Goal: Find specific page/section: Find specific page/section

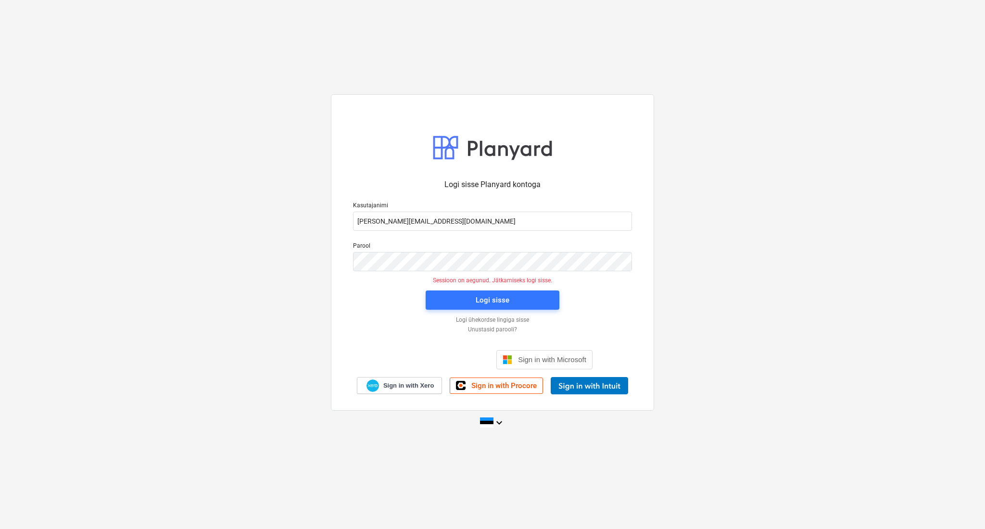
drag, startPoint x: 0, startPoint y: 0, endPoint x: 359, endPoint y: 504, distance: 619.0
click at [359, 504] on div "Logi sisse Planyard kontoga Kasutajanimi [PERSON_NAME][EMAIL_ADDRESS][DOMAIN_NA…" at bounding box center [492, 264] width 985 height 529
click at [450, 309] on div "Logi sisse" at bounding box center [492, 300] width 145 height 31
click at [440, 301] on span "Logi sisse" at bounding box center [492, 300] width 111 height 13
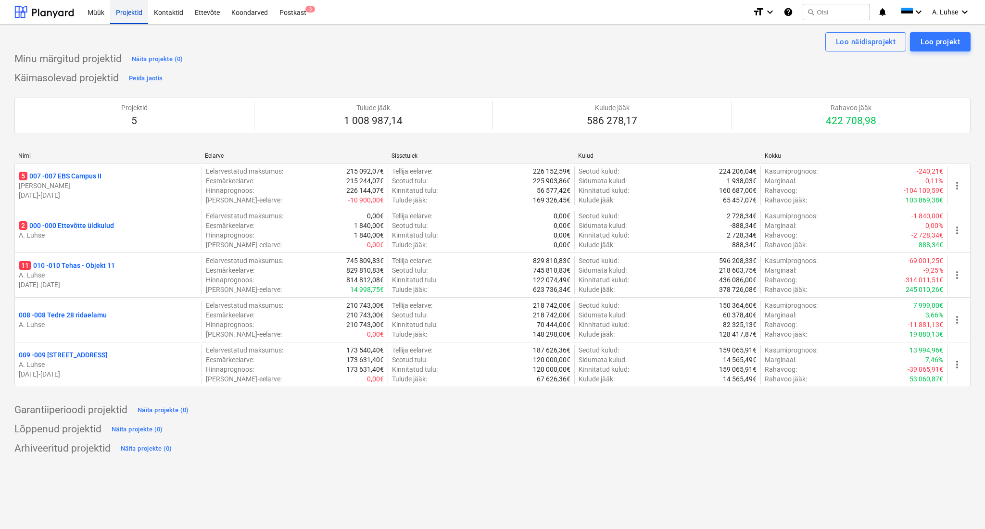
click at [130, 16] on div "Projektid" at bounding box center [129, 12] width 38 height 25
click at [171, 13] on div "Kontaktid" at bounding box center [168, 12] width 41 height 25
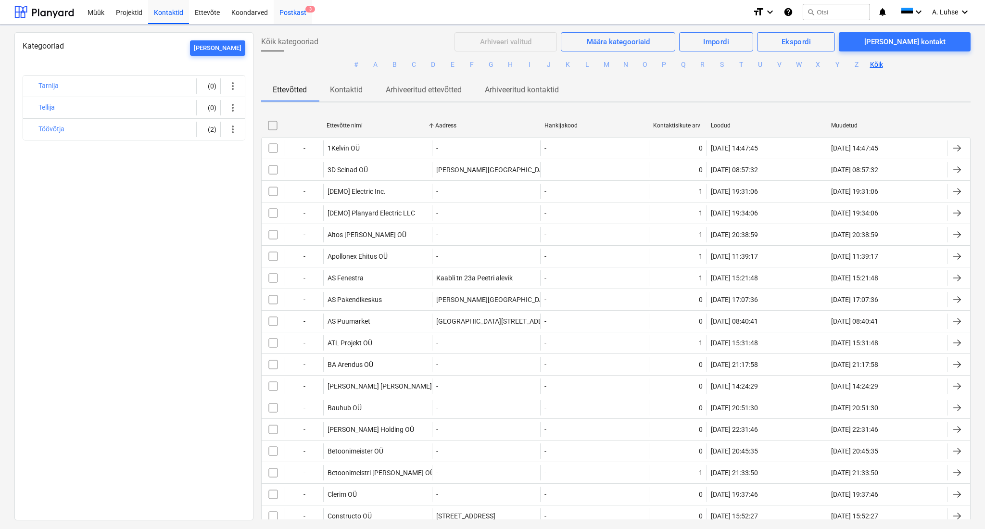
click at [301, 7] on div "Postkast 3" at bounding box center [293, 12] width 38 height 25
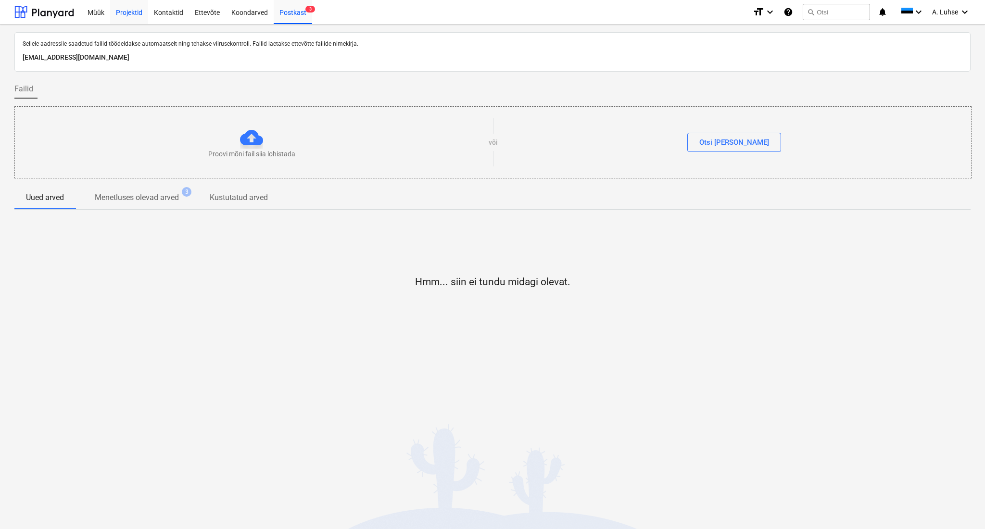
click at [132, 11] on div "Projektid" at bounding box center [129, 12] width 38 height 25
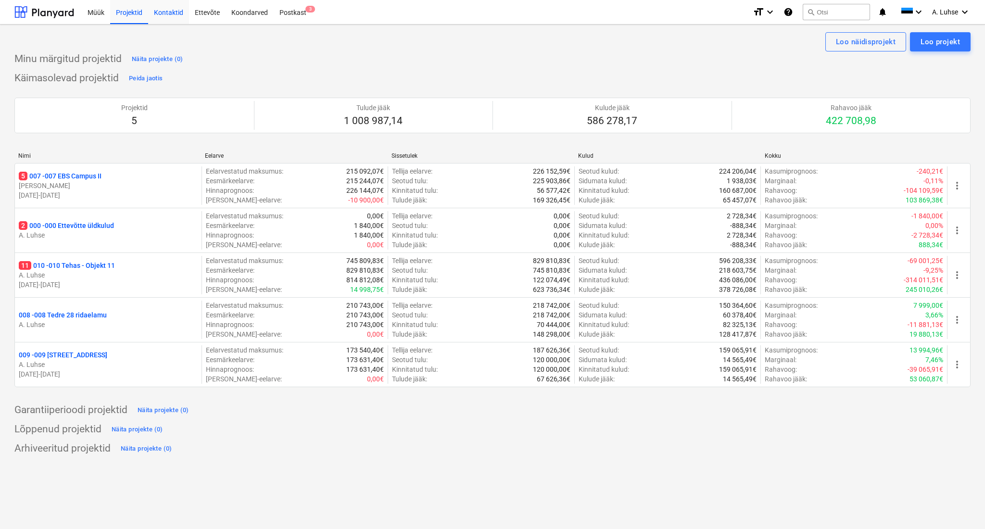
click at [175, 15] on div "Kontaktid" at bounding box center [168, 12] width 41 height 25
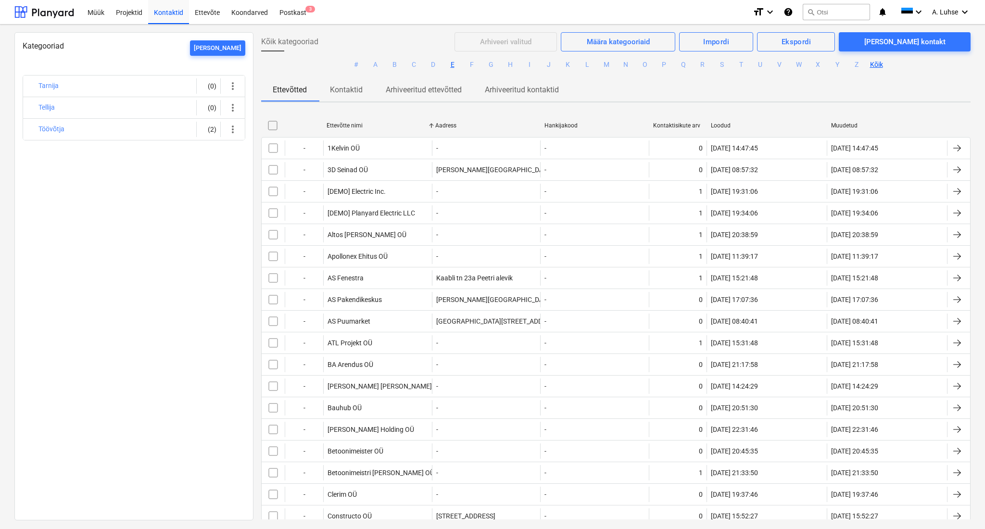
click at [448, 67] on button "E" at bounding box center [453, 65] width 12 height 12
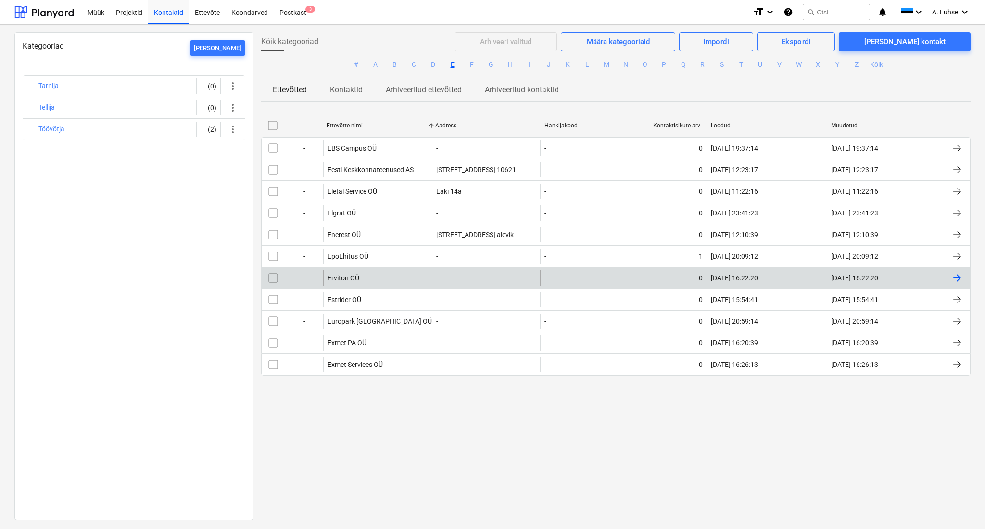
click at [371, 280] on div "Erviton OÜ" at bounding box center [377, 277] width 109 height 15
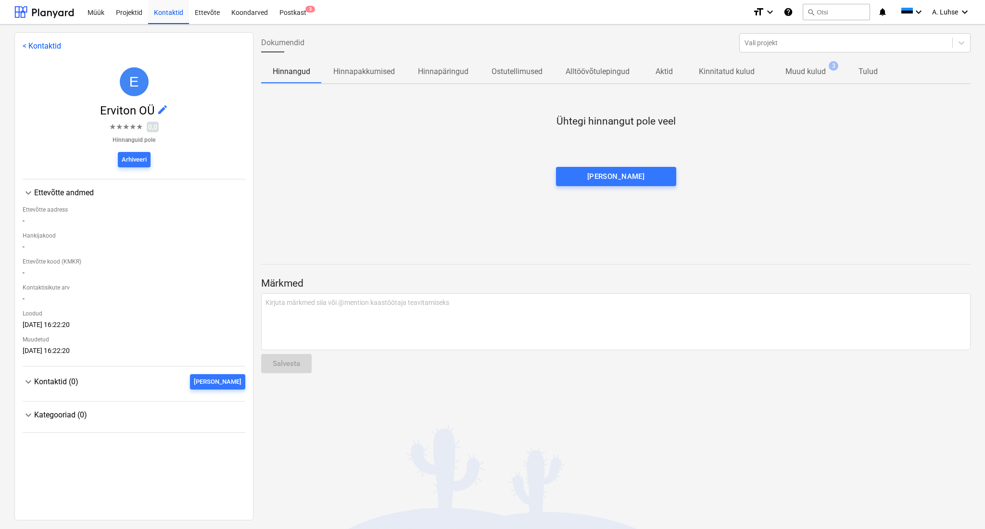
click at [810, 74] on p "Muud kulud" at bounding box center [805, 72] width 40 height 12
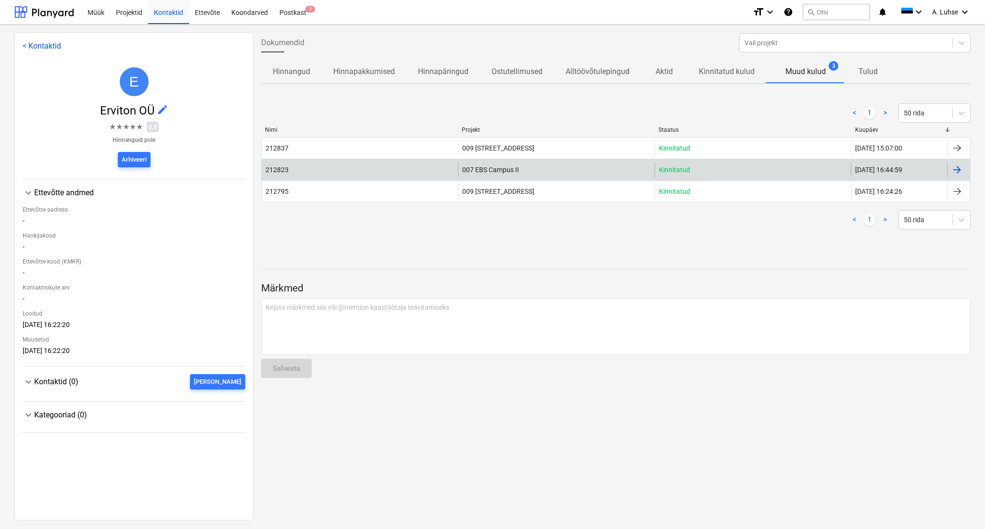
click at [567, 172] on div "007 EBS Campus II" at bounding box center [556, 169] width 196 height 15
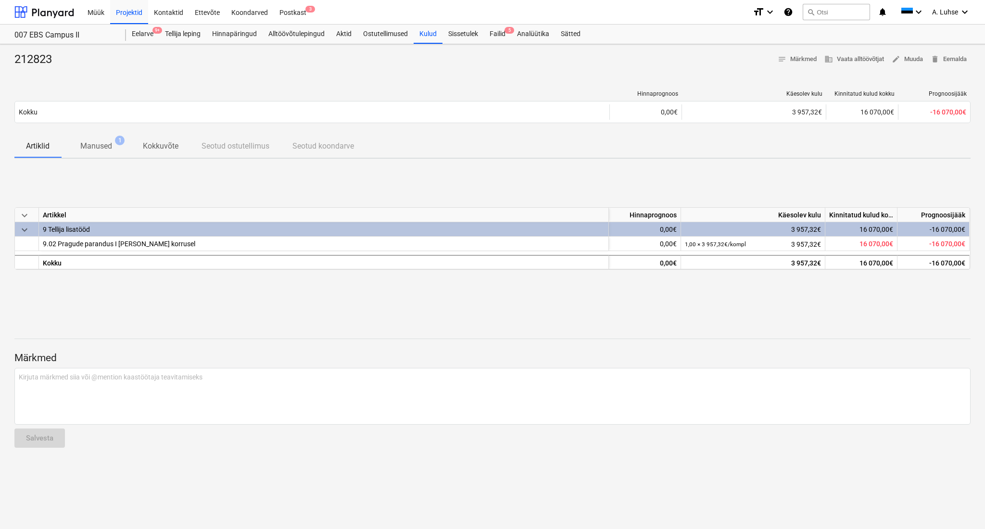
click at [96, 145] on p "Manused" at bounding box center [96, 146] width 32 height 12
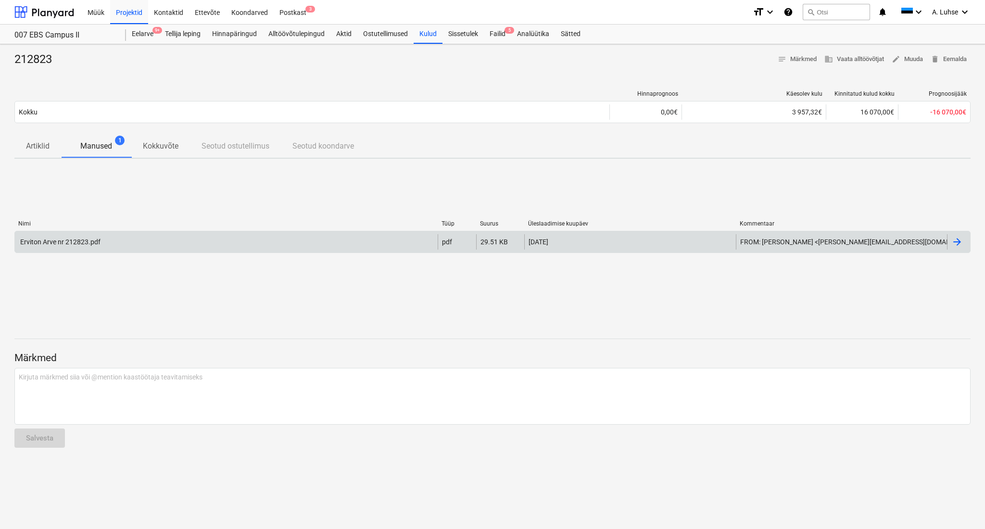
click at [336, 241] on div "Erviton Arve nr 212823.pdf" at bounding box center [226, 241] width 423 height 15
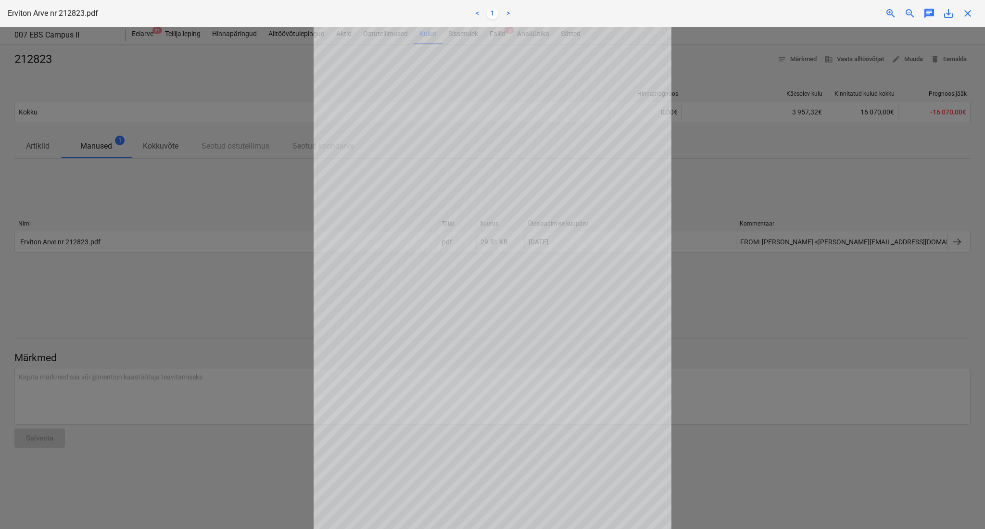
click at [749, 206] on div at bounding box center [492, 278] width 985 height 502
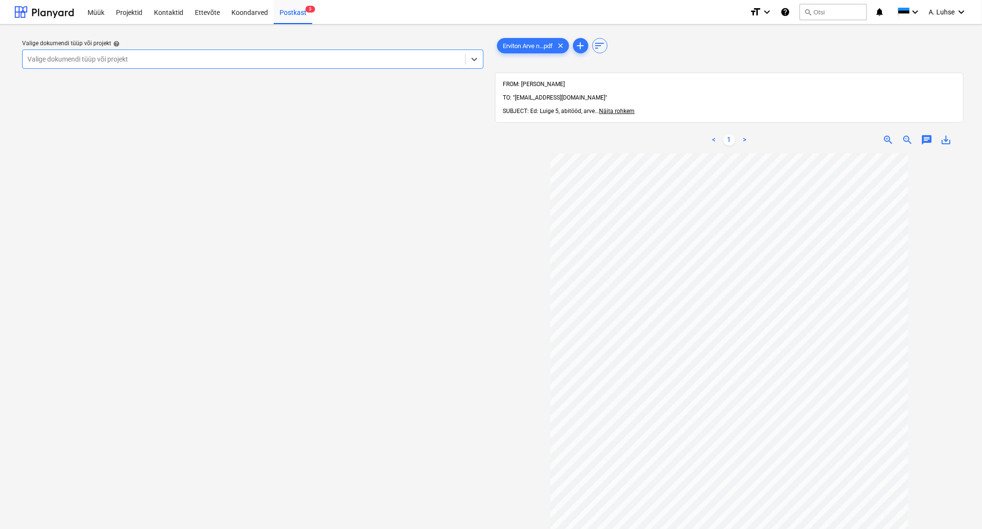
click at [474, 333] on div "Valige dokumendi tüüp või projekt help option , selected. Select is focused ,ty…" at bounding box center [252, 345] width 477 height 627
click at [37, 16] on div at bounding box center [44, 12] width 60 height 24
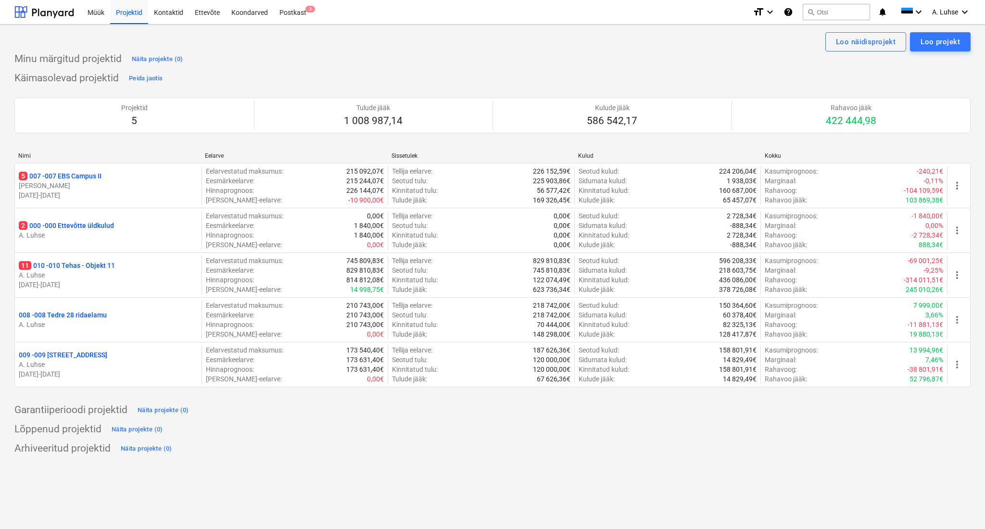
click at [388, 85] on div "Käimasolevad projektid Peida jaotis Projektid 5 Tulude jääk 1 008 987,14 Kulude…" at bounding box center [492, 235] width 956 height 328
